Goal: Information Seeking & Learning: Learn about a topic

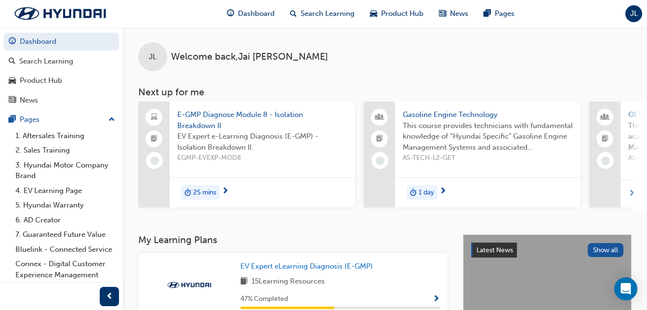
click at [327, 245] on h3 "My Learning Plans" at bounding box center [292, 240] width 309 height 11
click at [211, 188] on span "25 mins" at bounding box center [204, 193] width 23 height 11
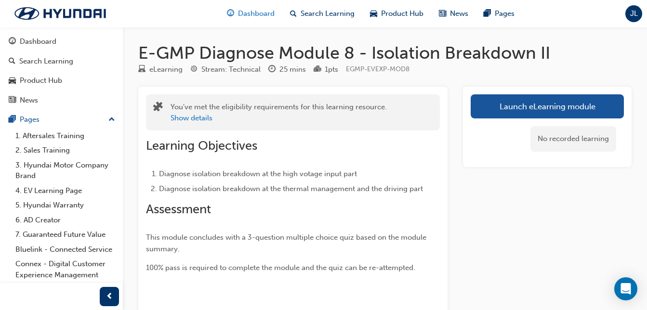
click at [269, 15] on span "Dashboard" at bounding box center [256, 13] width 37 height 11
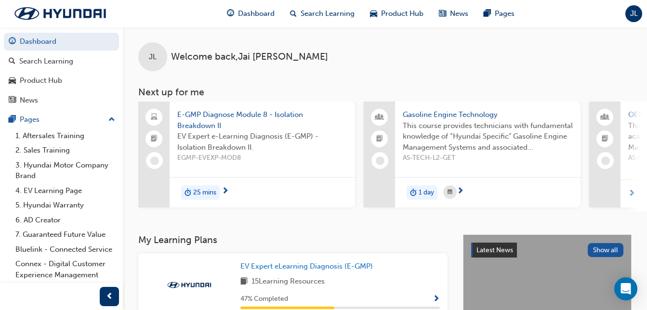
click at [270, 116] on span "E-GMP Diagnose Module 8 - Isolation Breakdown II" at bounding box center [262, 120] width 170 height 22
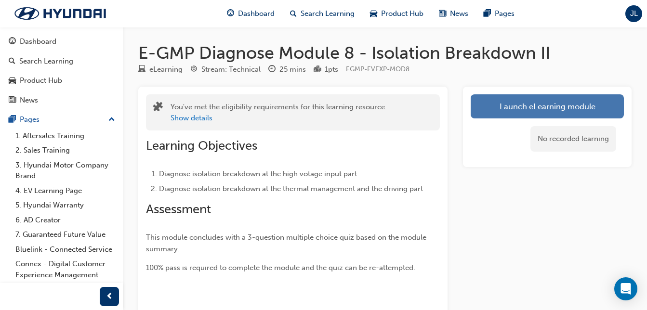
click at [542, 103] on link "Launch eLearning module" at bounding box center [547, 106] width 153 height 24
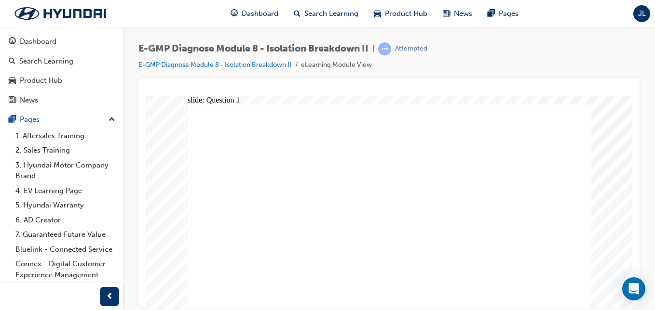
radio input "true"
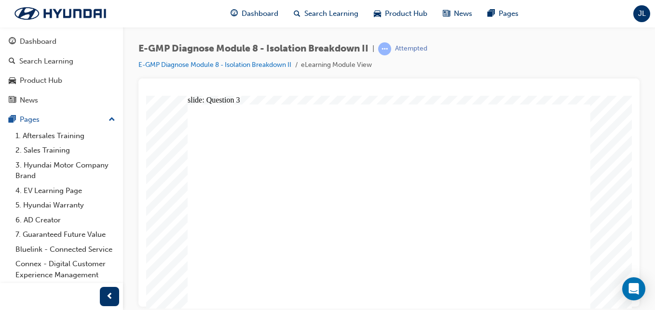
radio input "true"
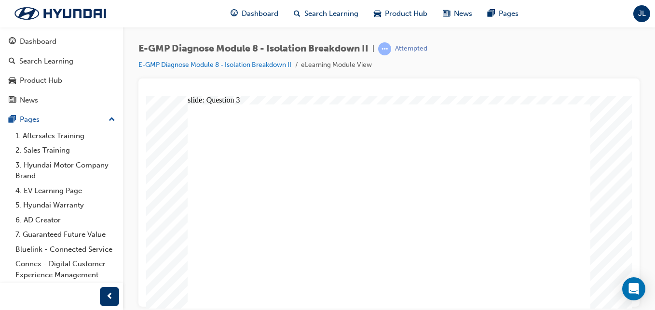
radio input "true"
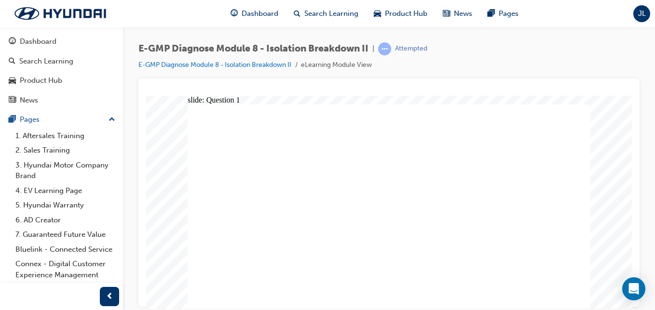
radio input "true"
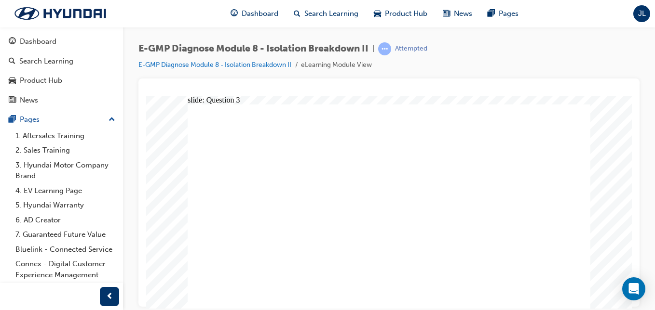
radio input "true"
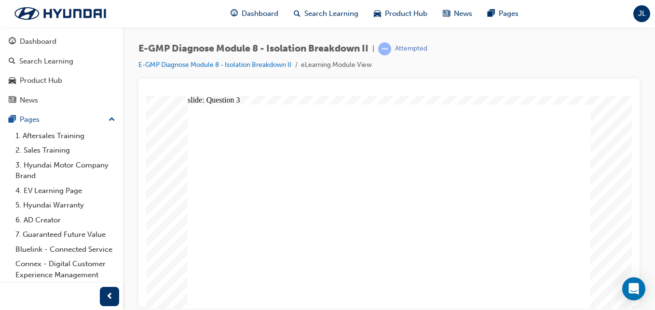
radio input "true"
click at [267, 21] on div "Dashboard" at bounding box center [254, 14] width 63 height 20
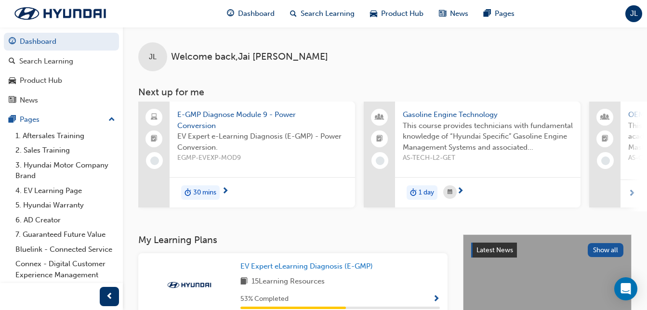
click at [206, 112] on span "E-GMP Diagnose Module 9 - Power Conversion" at bounding box center [262, 120] width 170 height 22
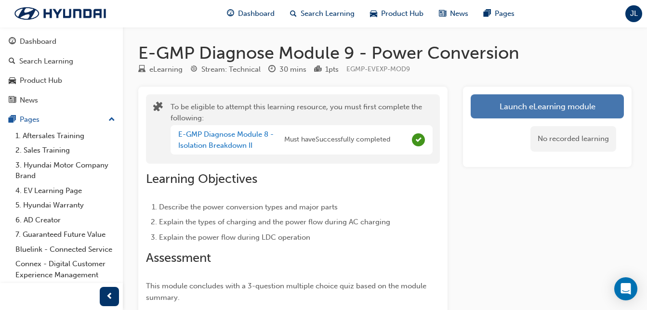
click at [521, 109] on button "Launch eLearning module" at bounding box center [547, 106] width 153 height 24
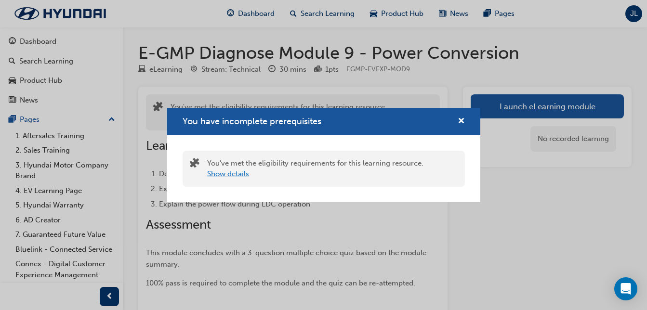
click at [242, 177] on button "Show details" at bounding box center [228, 174] width 42 height 11
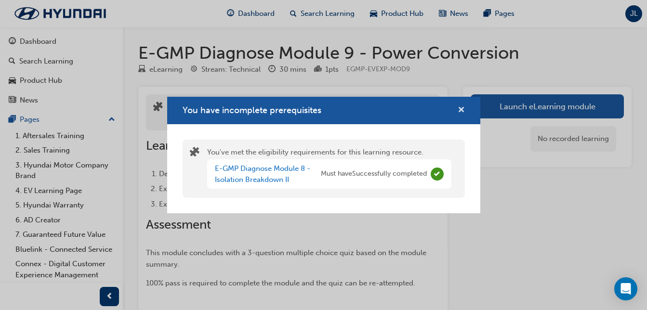
click at [463, 111] on span "cross-icon" at bounding box center [461, 111] width 7 height 9
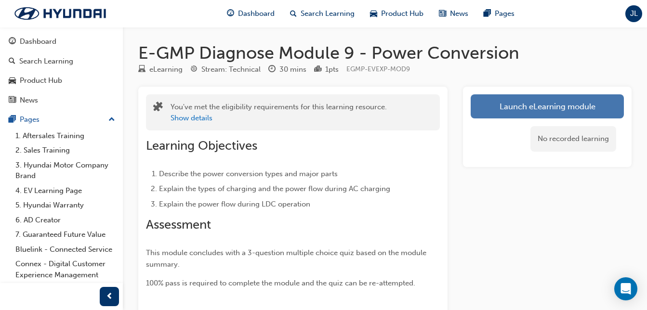
click at [530, 97] on button "Launch eLearning module" at bounding box center [547, 106] width 153 height 24
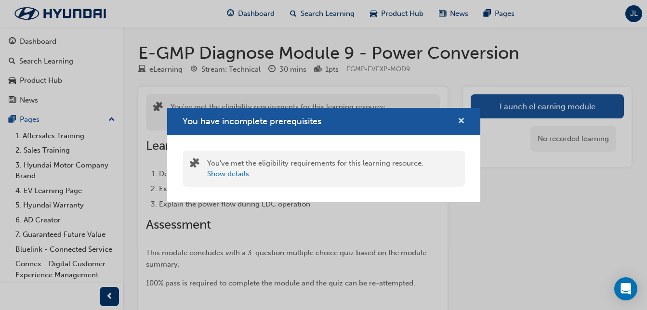
click at [460, 118] on span "cross-icon" at bounding box center [461, 122] width 7 height 9
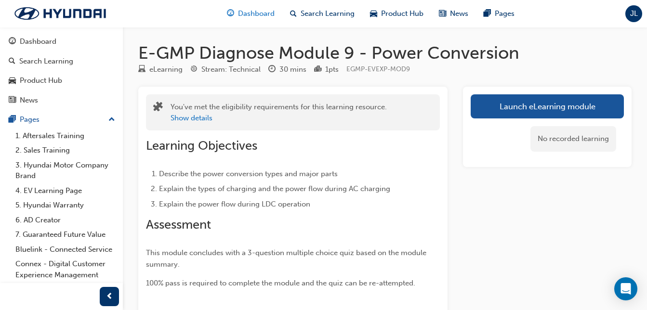
click at [260, 12] on span "Dashboard" at bounding box center [256, 13] width 37 height 11
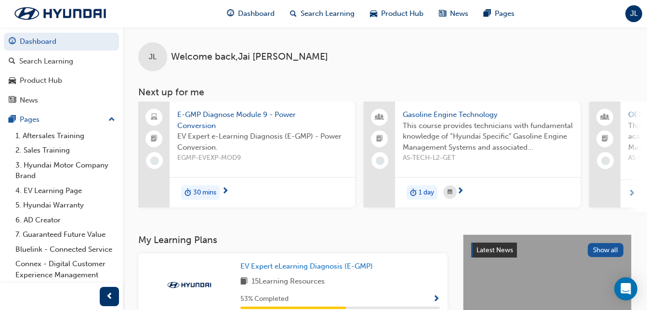
click at [223, 112] on span "E-GMP Diagnose Module 9 - Power Conversion" at bounding box center [262, 120] width 170 height 22
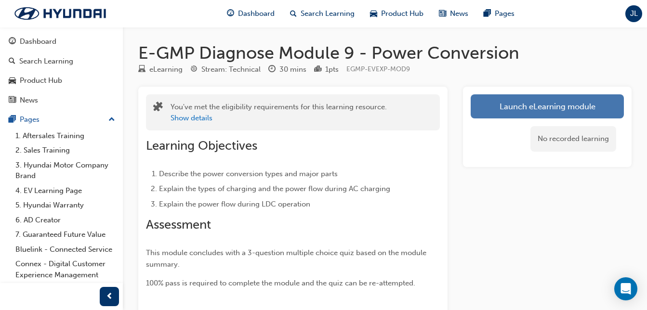
click at [503, 111] on link "Launch eLearning module" at bounding box center [547, 106] width 153 height 24
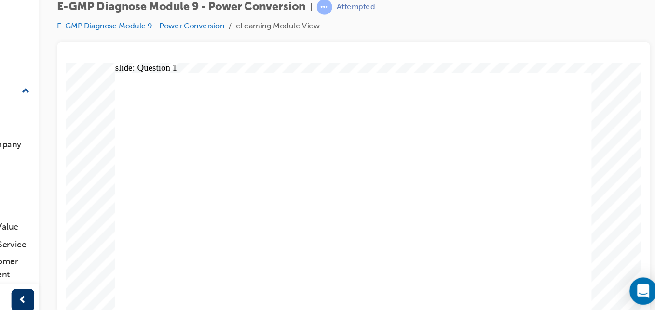
radio input "true"
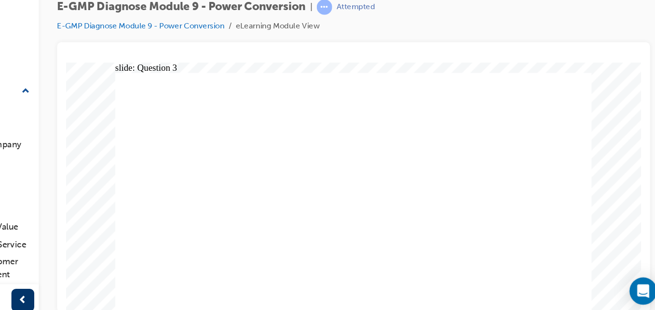
radio input "true"
drag, startPoint x: 314, startPoint y: 200, endPoint x: 311, endPoint y: 207, distance: 7.8
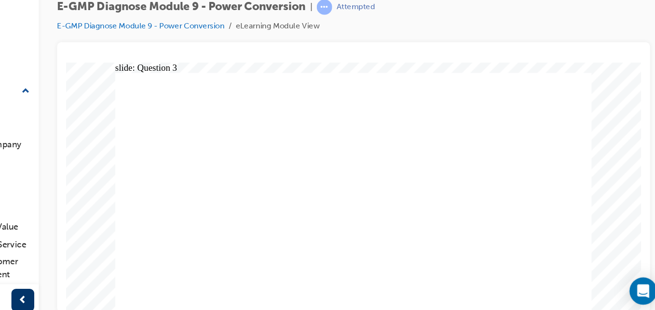
radio input "true"
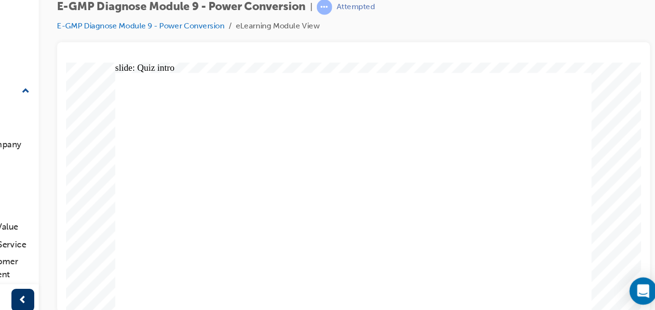
radio input "true"
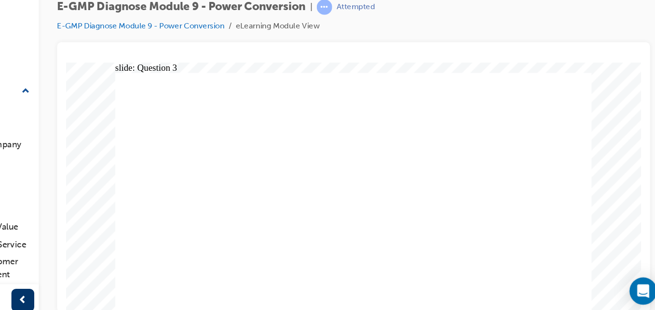
radio input "true"
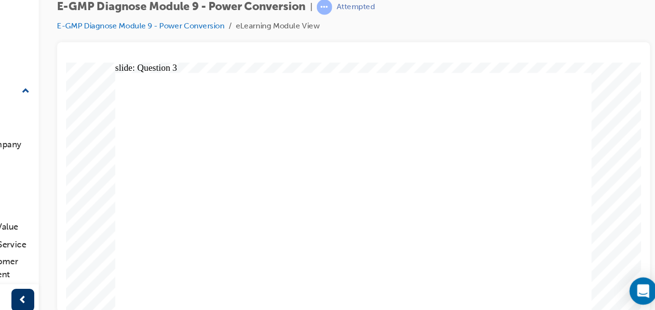
radio input "true"
drag, startPoint x: 308, startPoint y: 201, endPoint x: 307, endPoint y: 214, distance: 13.1
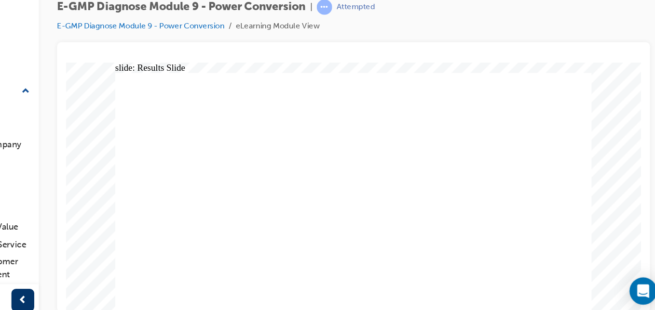
radio input "true"
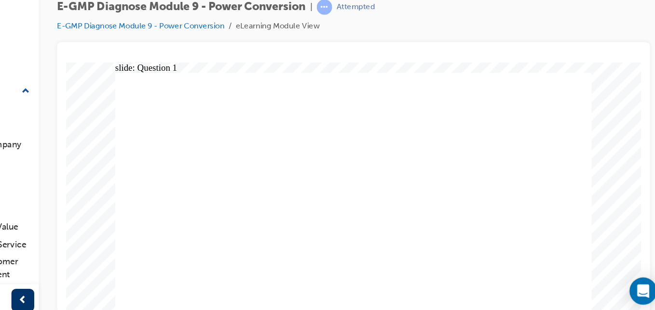
radio input "true"
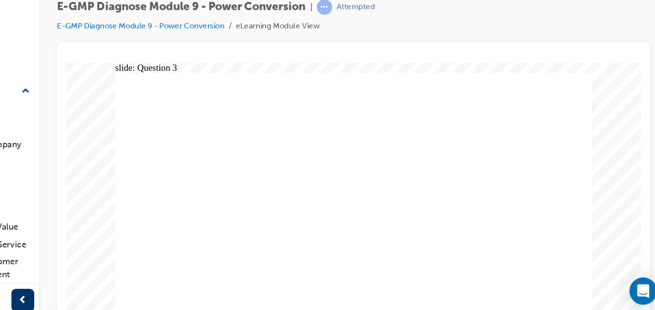
radio input "true"
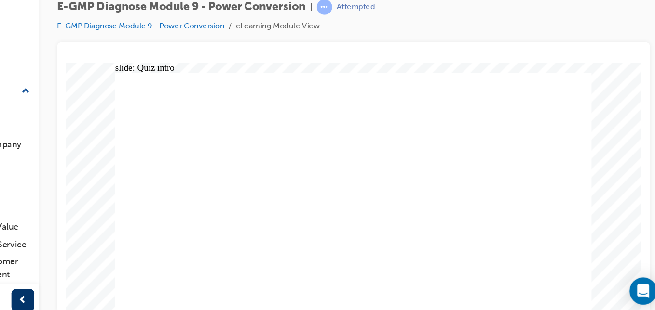
radio input "true"
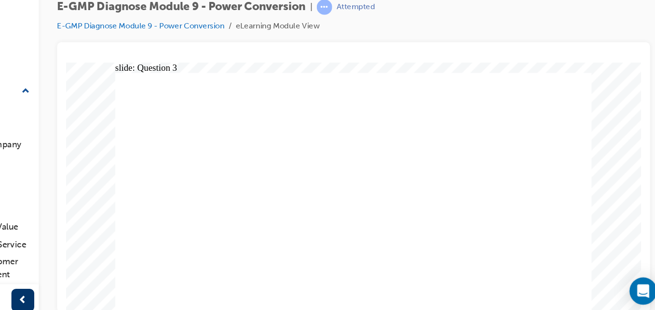
radio input "true"
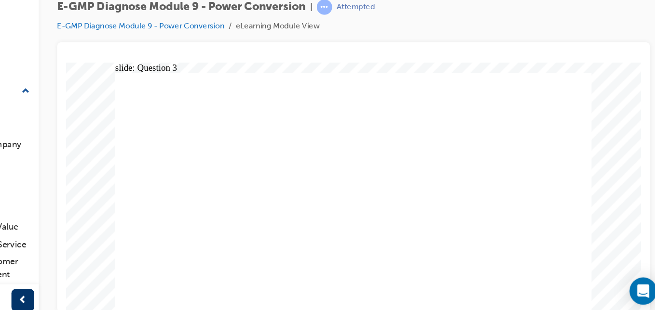
radio input "true"
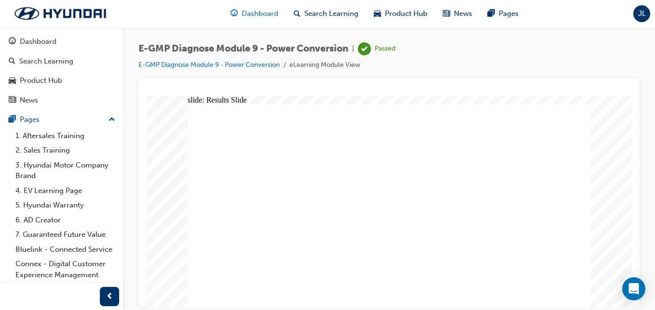
click at [257, 14] on span "Dashboard" at bounding box center [260, 13] width 37 height 11
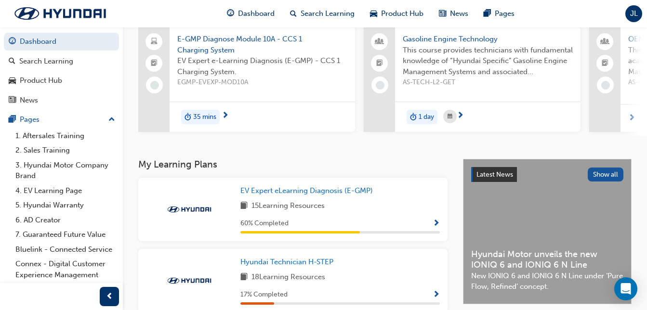
scroll to position [62, 0]
